Goal: Find specific page/section: Find specific page/section

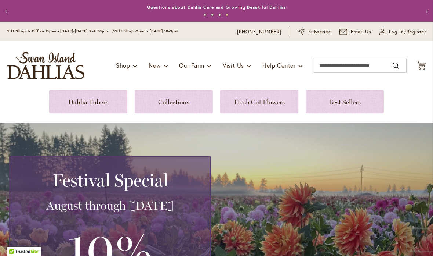
click at [92, 108] on link at bounding box center [88, 101] width 78 height 23
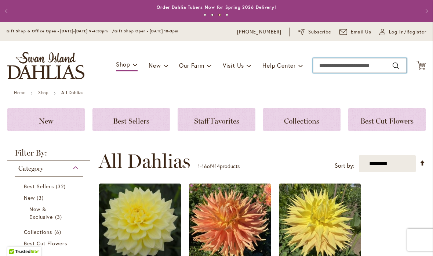
click at [349, 67] on input "Search" at bounding box center [360, 65] width 94 height 15
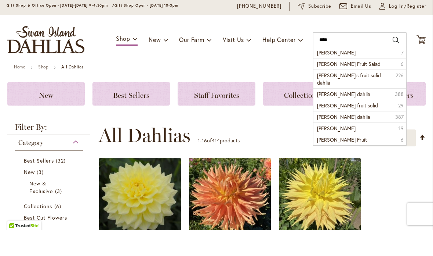
click at [325, 75] on span "kari blue" at bounding box center [336, 78] width 39 height 7
type input "*********"
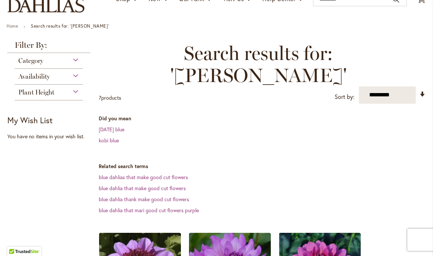
scroll to position [66, 0]
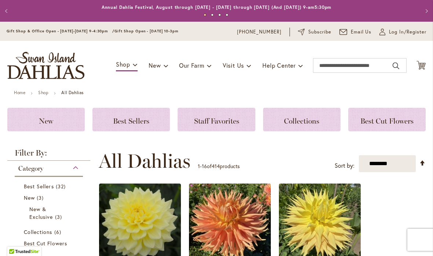
click at [393, 121] on span "Best Cut Flowers" at bounding box center [387, 120] width 53 height 9
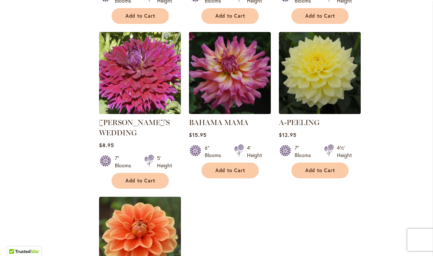
scroll to position [734, 0]
